Goal: Task Accomplishment & Management: Use online tool/utility

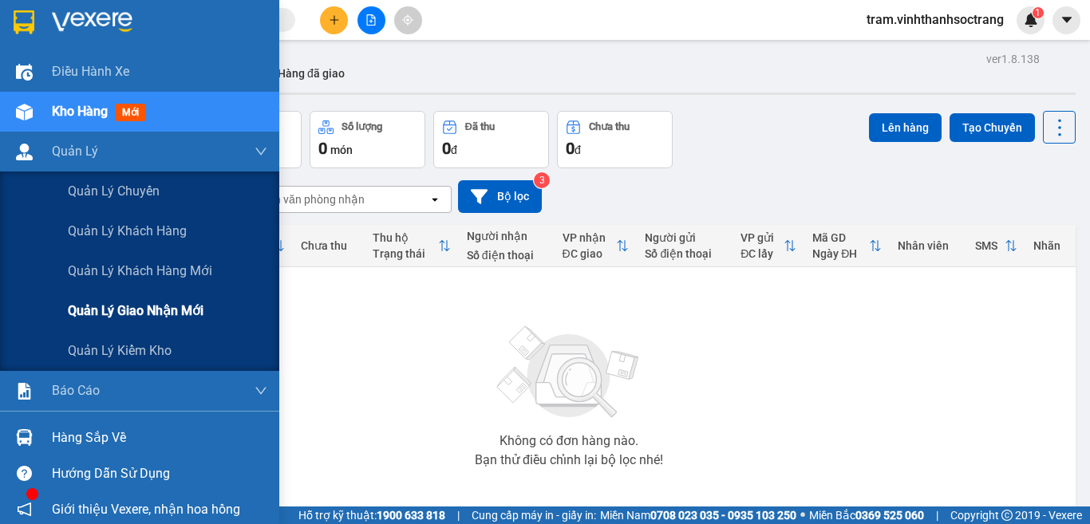
click at [150, 310] on span "Quản lý giao nhận mới" at bounding box center [136, 311] width 136 height 20
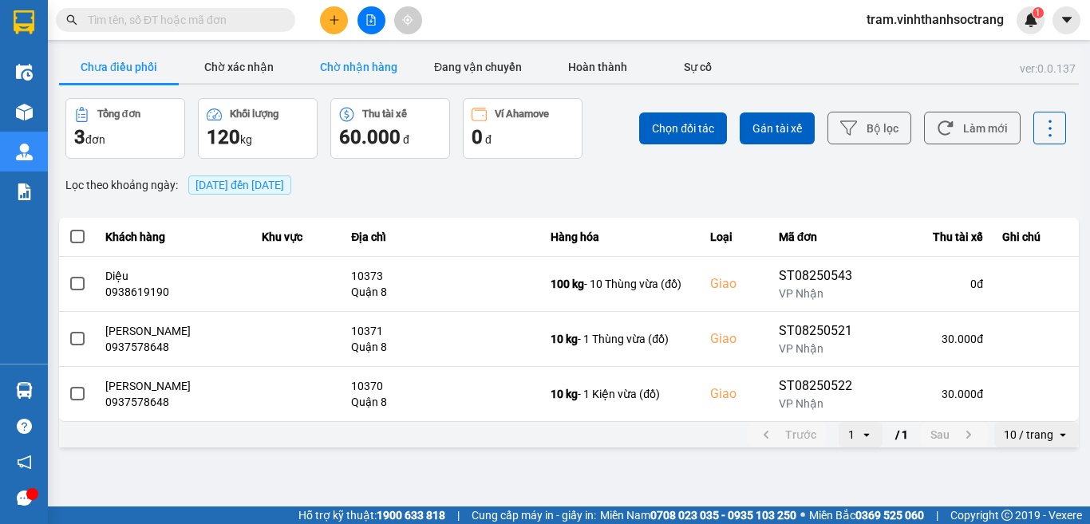
click at [332, 58] on button "Chờ nhận hàng" at bounding box center [359, 67] width 120 height 32
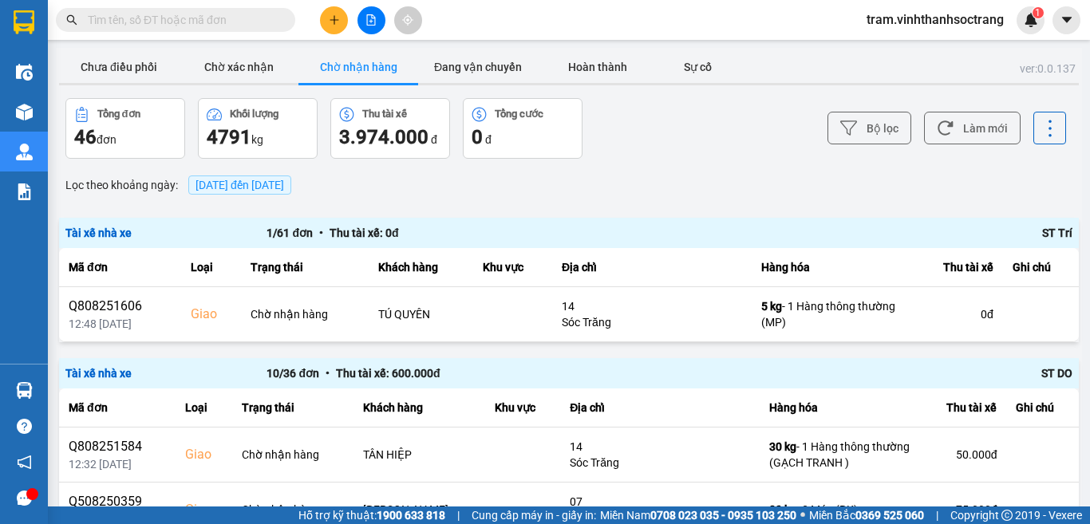
click at [248, 188] on span "15/08/2025 đến 15/08/2025" at bounding box center [240, 185] width 89 height 13
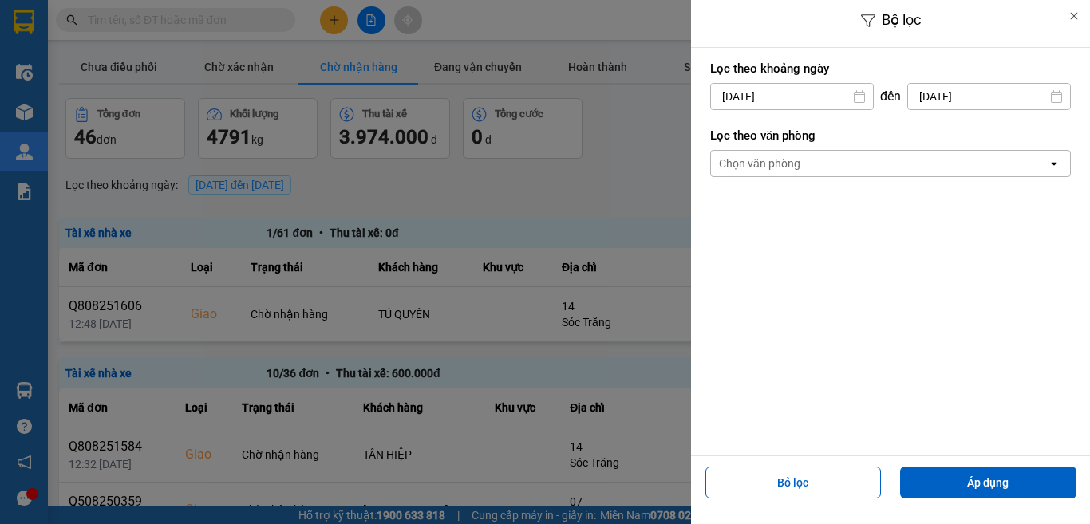
click at [809, 86] on input "15/08/2025" at bounding box center [792, 97] width 162 height 26
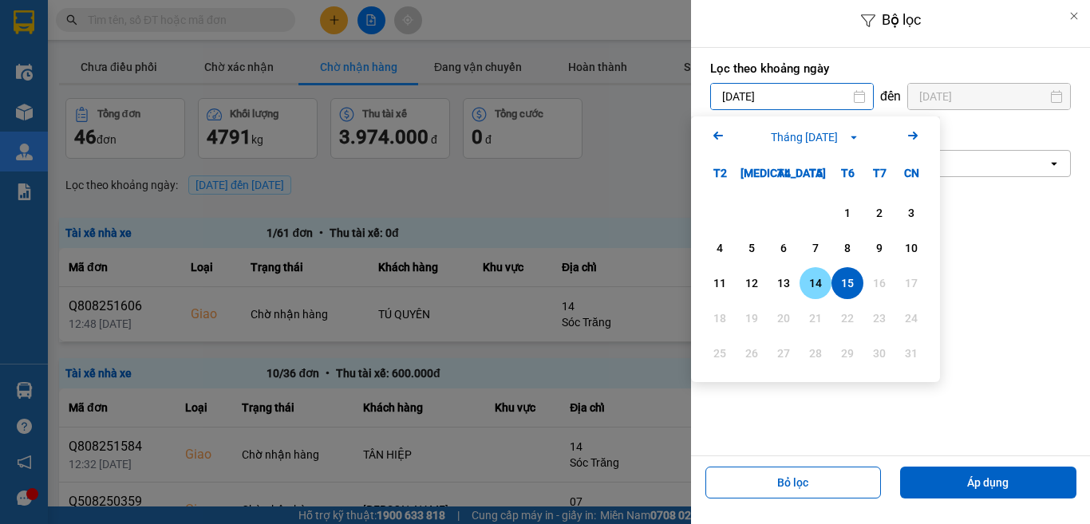
click at [807, 279] on div "14" at bounding box center [816, 283] width 22 height 19
type input "14/08/2025"
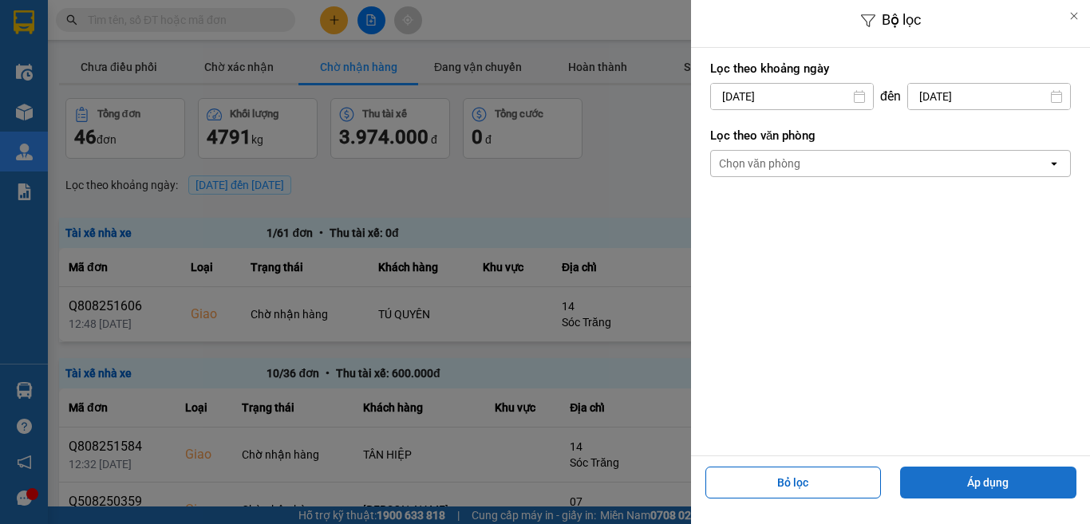
click at [947, 488] on button "Áp dụng" at bounding box center [988, 483] width 176 height 32
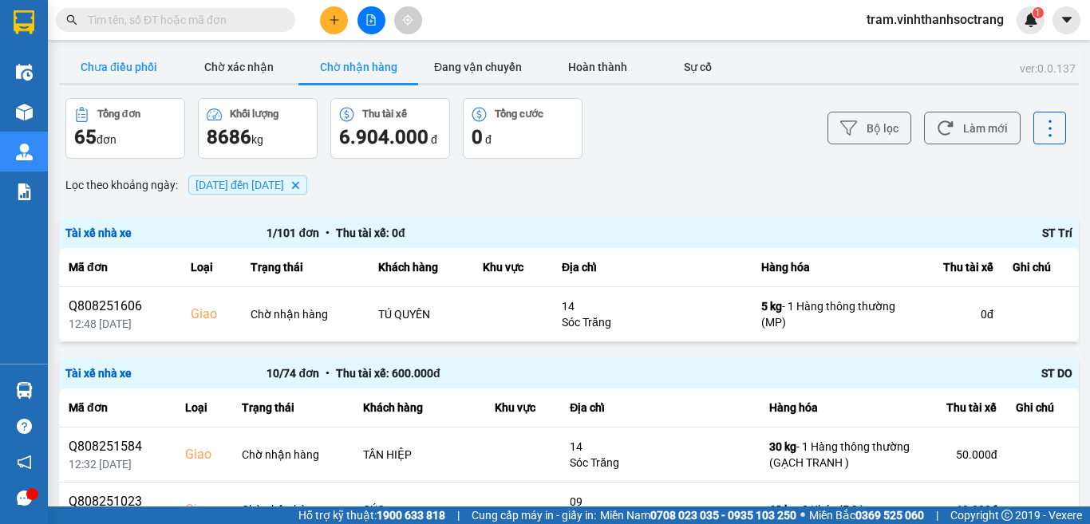
click at [122, 65] on button "Chưa điều phối" at bounding box center [119, 67] width 120 height 32
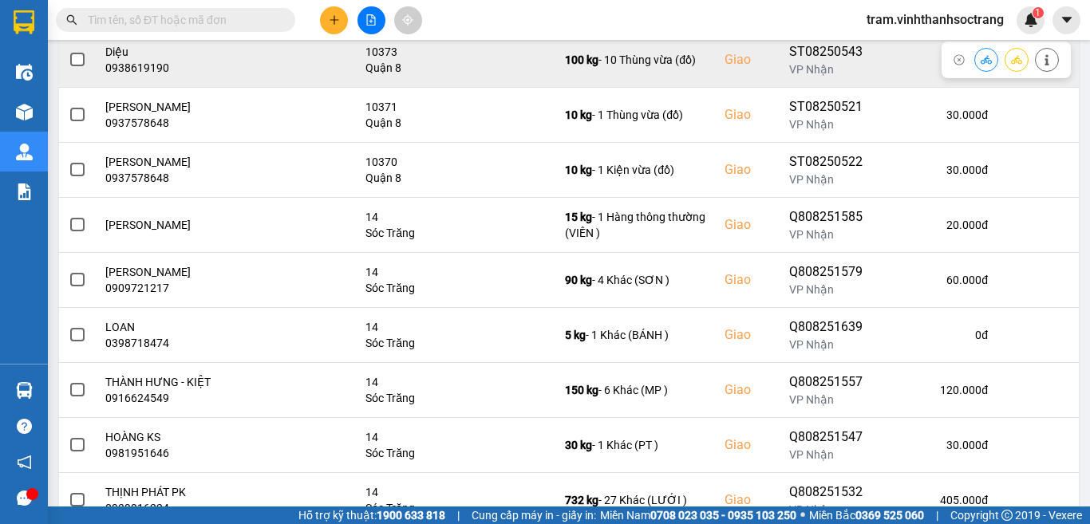
scroll to position [338, 0]
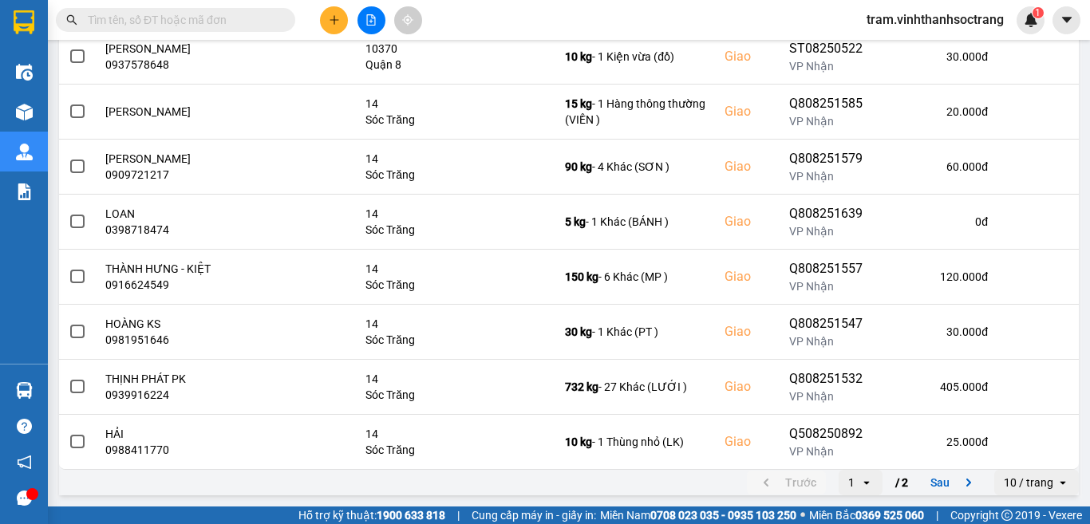
click at [1005, 488] on div "10 / trang" at bounding box center [1028, 483] width 49 height 16
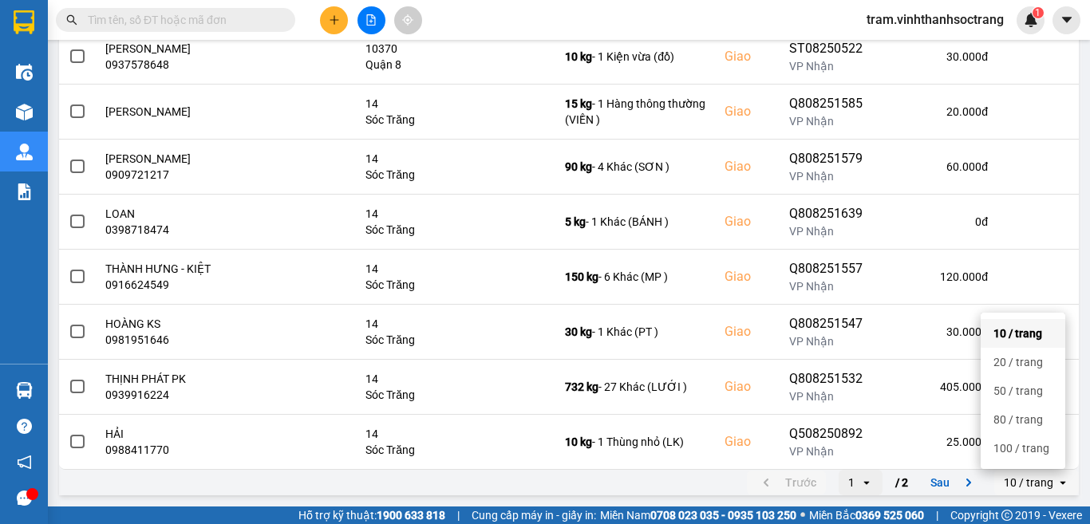
click at [1013, 463] on ul "10 / trang 20 / trang 50 / trang 80 / trang 100 / trang" at bounding box center [1023, 391] width 85 height 156
click at [1026, 452] on div "100 / trang" at bounding box center [1023, 449] width 59 height 16
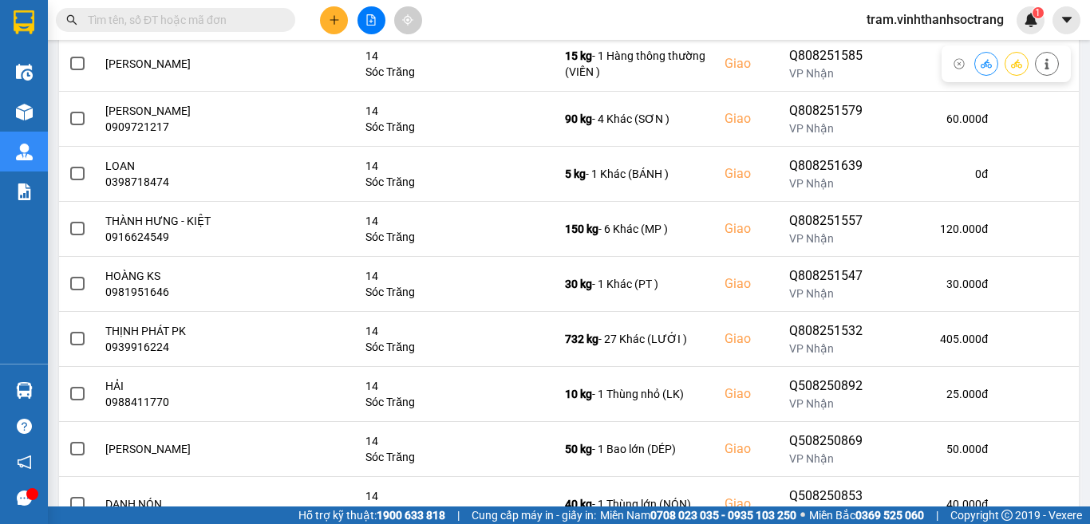
scroll to position [448, 0]
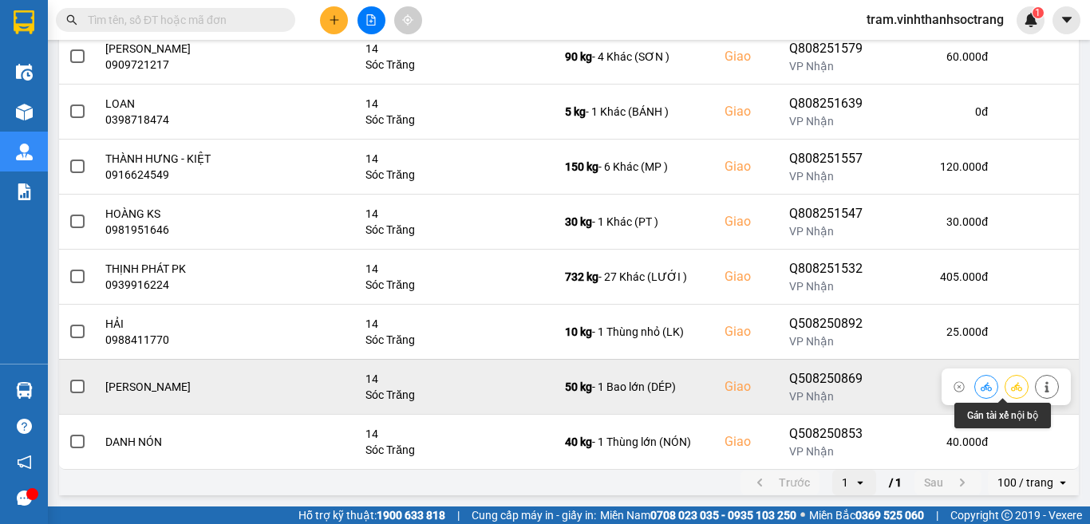
click at [1011, 382] on icon at bounding box center [1016, 387] width 11 height 11
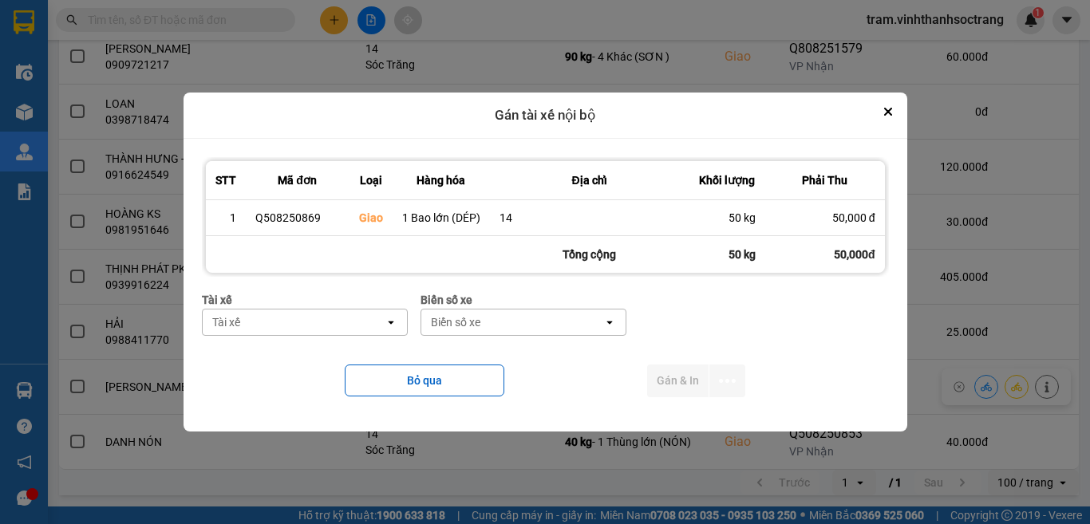
click at [299, 310] on div "Tài xế" at bounding box center [294, 323] width 182 height 26
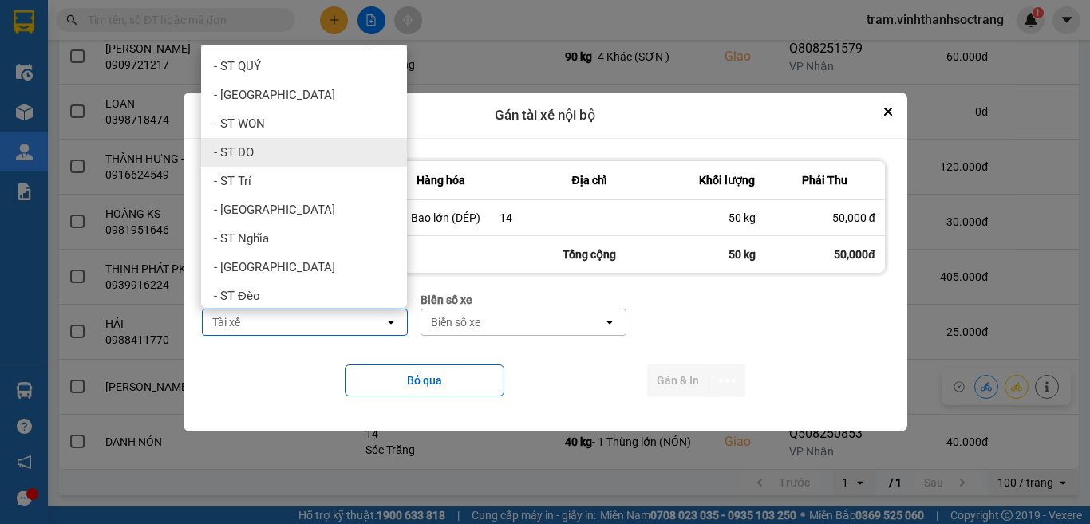
click at [310, 139] on div "- ST DO" at bounding box center [304, 152] width 206 height 29
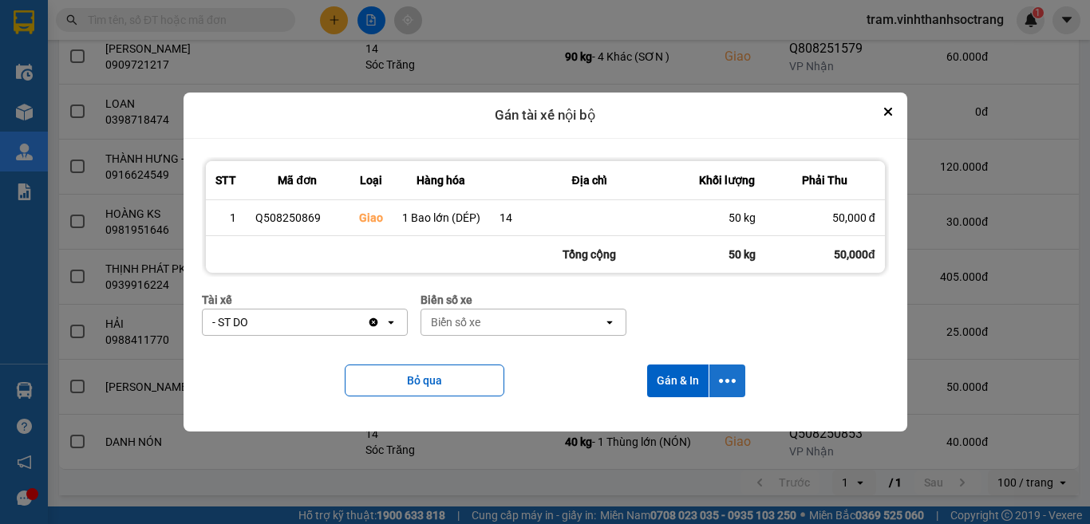
click at [732, 385] on icon "dialog" at bounding box center [727, 381] width 17 height 17
click at [684, 421] on span "Chỉ gán tài" at bounding box center [665, 424] width 53 height 16
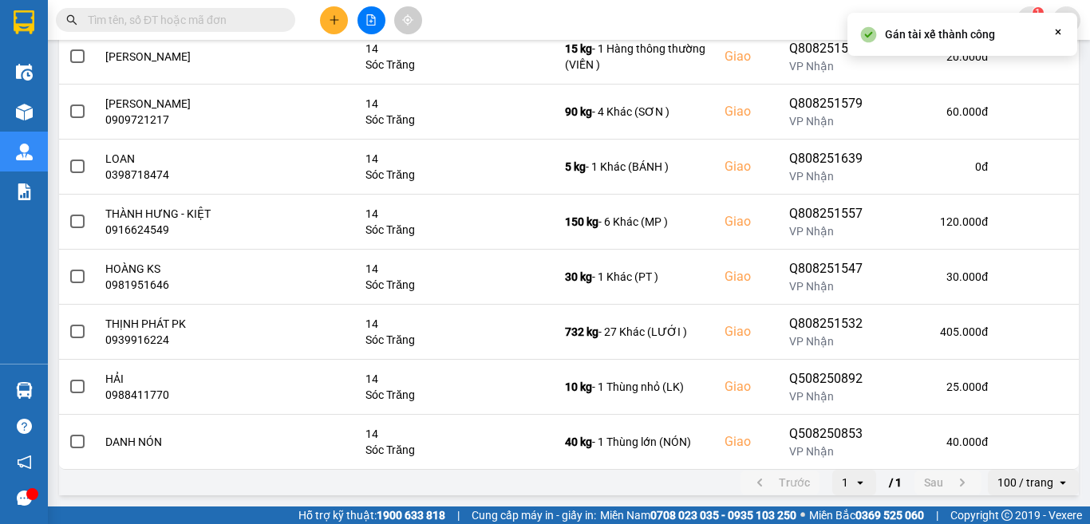
scroll to position [0, 0]
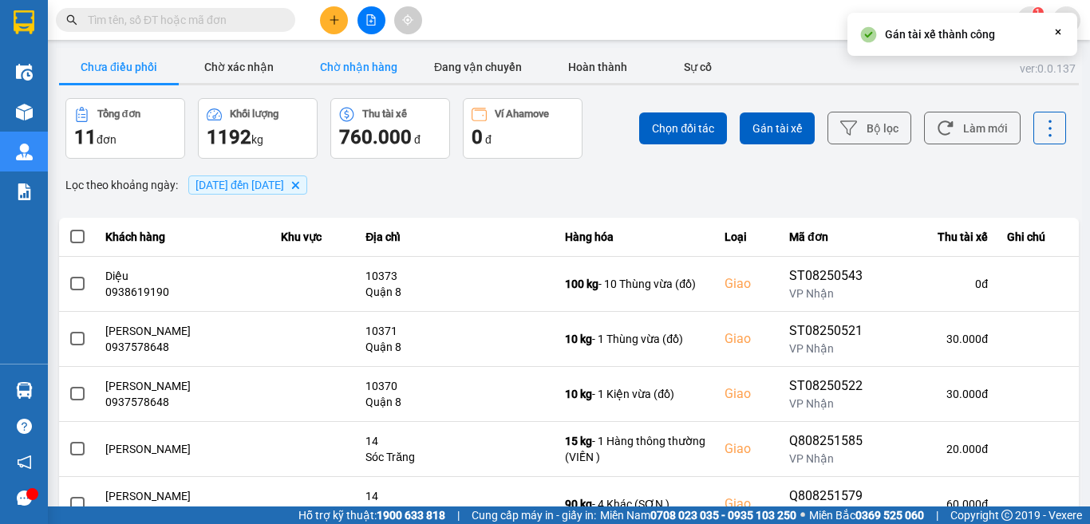
click at [372, 78] on button "Chờ nhận hàng" at bounding box center [359, 67] width 120 height 32
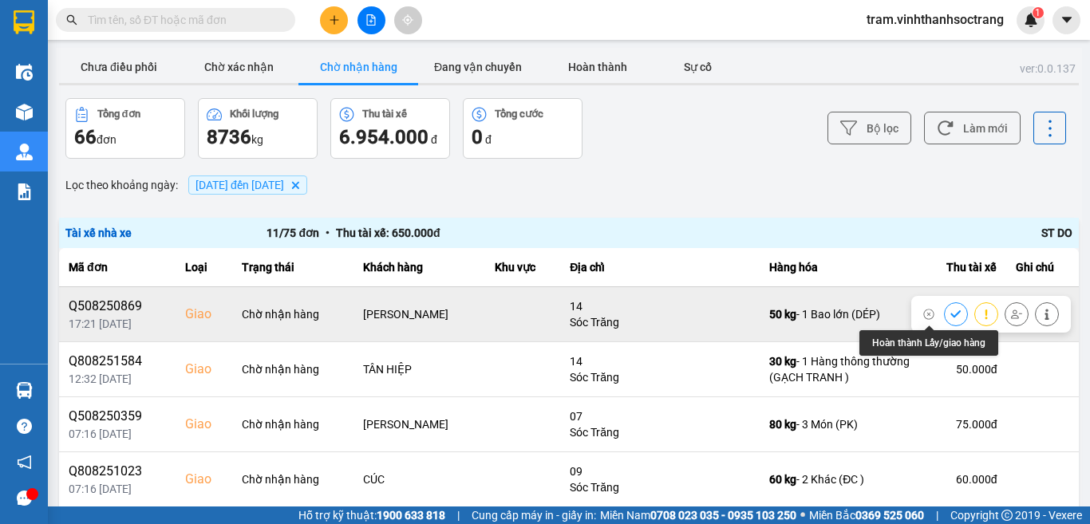
click at [951, 315] on icon at bounding box center [956, 314] width 11 height 11
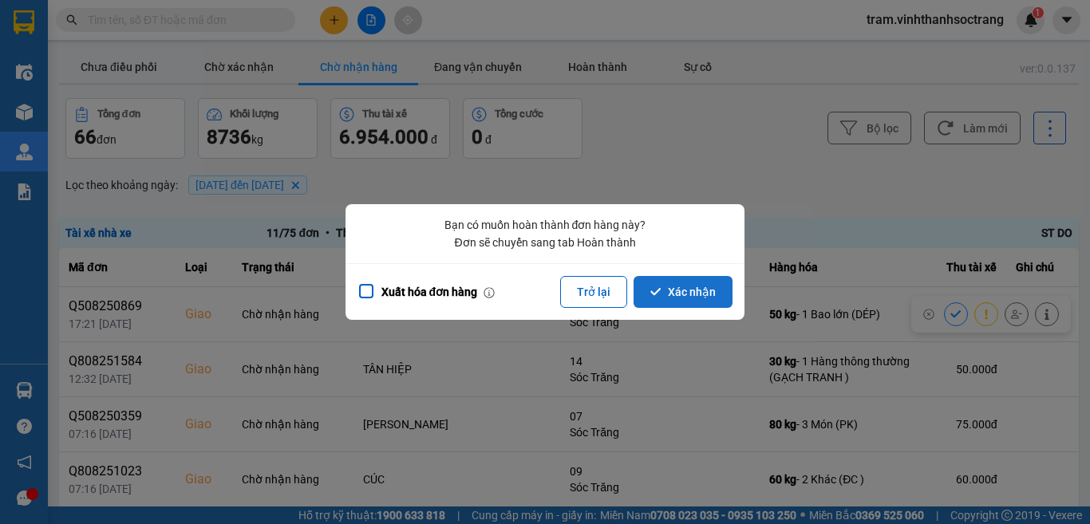
click at [663, 295] on button "Xác nhận" at bounding box center [683, 292] width 99 height 32
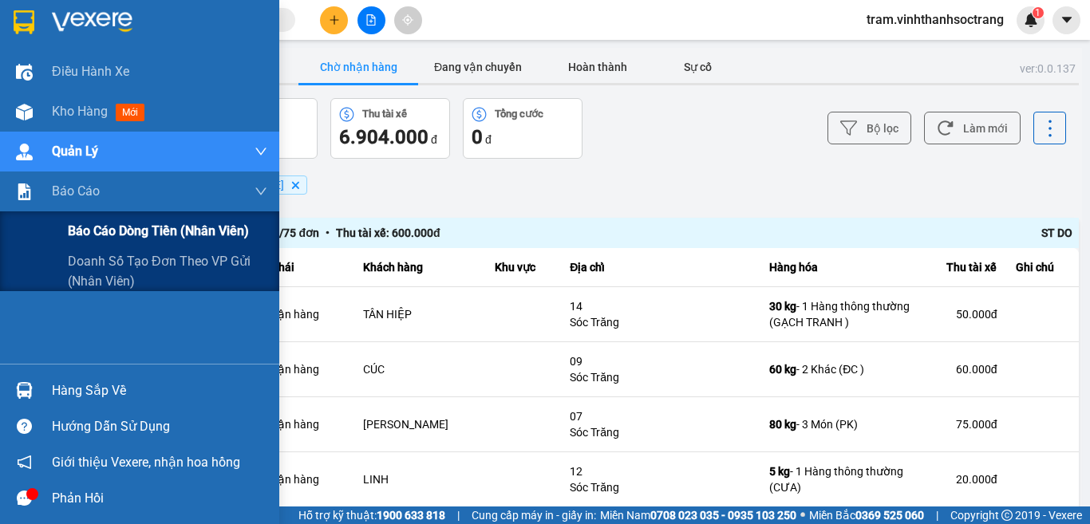
click at [178, 240] on span "Báo cáo dòng tiền (nhân viên)" at bounding box center [158, 231] width 181 height 20
